Goal: Transaction & Acquisition: Purchase product/service

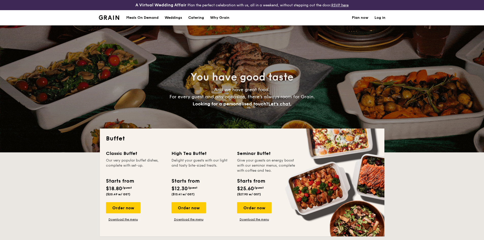
select select
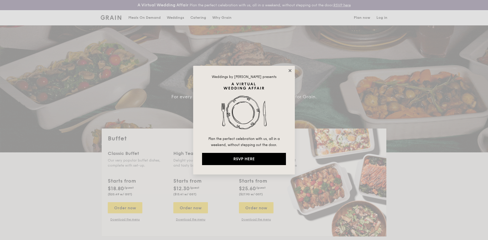
click at [291, 71] on icon at bounding box center [289, 70] width 3 height 3
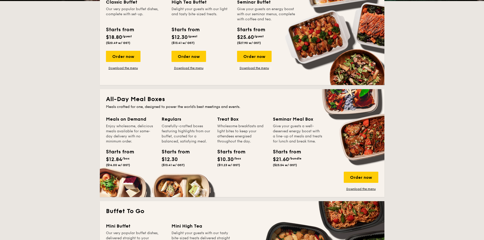
scroll to position [235, 0]
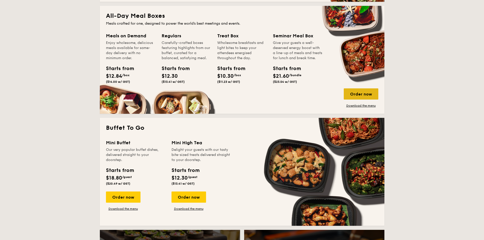
click at [353, 96] on div "Order now" at bounding box center [361, 93] width 35 height 11
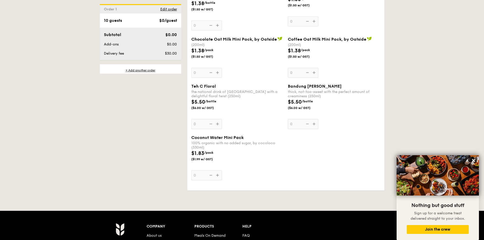
scroll to position [1056, 0]
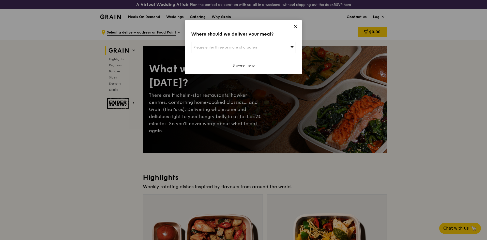
click at [295, 26] on icon at bounding box center [295, 26] width 3 height 3
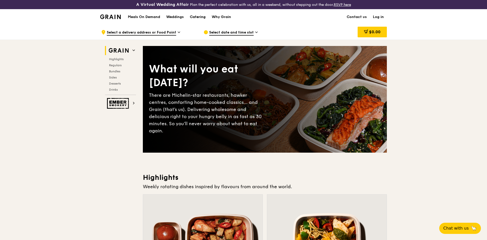
click at [199, 18] on div "Catering" at bounding box center [198, 16] width 16 height 15
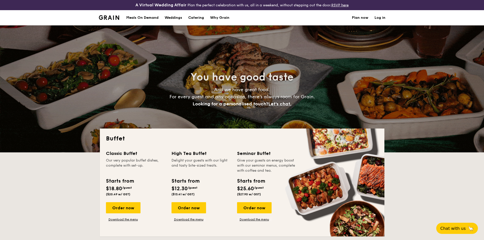
select select
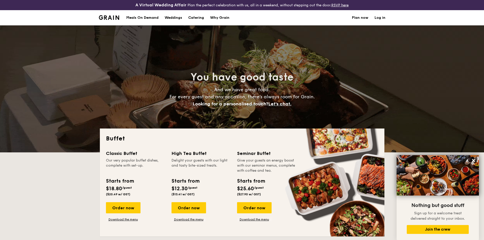
click at [157, 16] on div "Meals On Demand" at bounding box center [142, 17] width 32 height 15
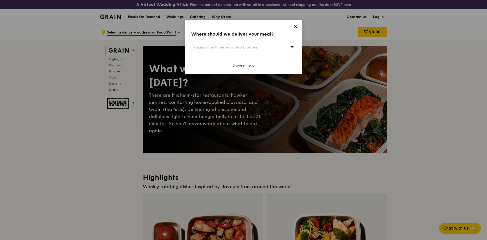
click at [295, 27] on icon at bounding box center [295, 26] width 3 height 3
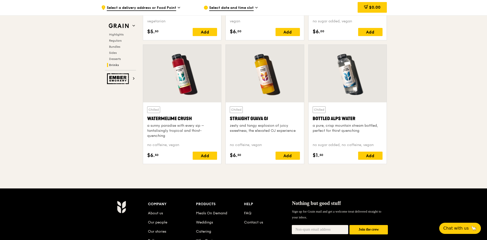
scroll to position [2101, 0]
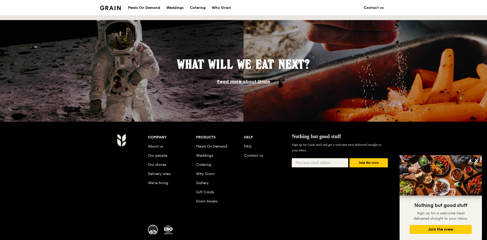
scroll to position [449, 0]
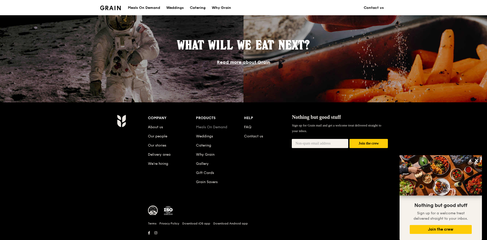
click at [218, 128] on link "Meals On Demand" at bounding box center [211, 127] width 31 height 4
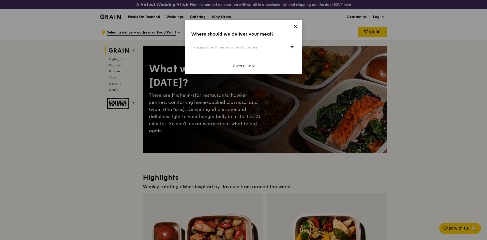
click at [299, 23] on div "Where should we deliver your meal? Please enter three or more characters Browse…" at bounding box center [243, 47] width 117 height 54
click at [296, 27] on icon at bounding box center [295, 26] width 5 height 5
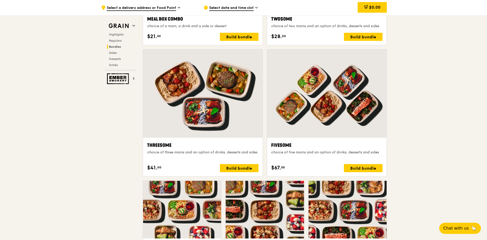
scroll to position [862, 0]
